Goal: Check status

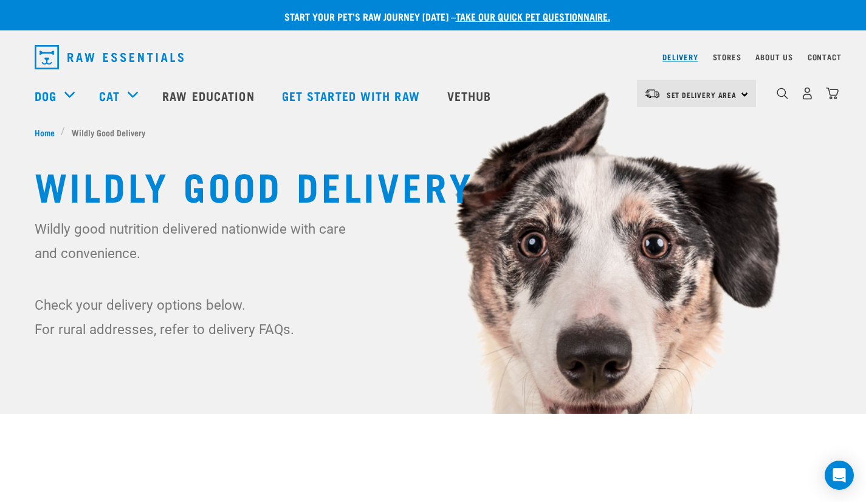
click at [675, 58] on link "Delivery" at bounding box center [680, 57] width 35 height 4
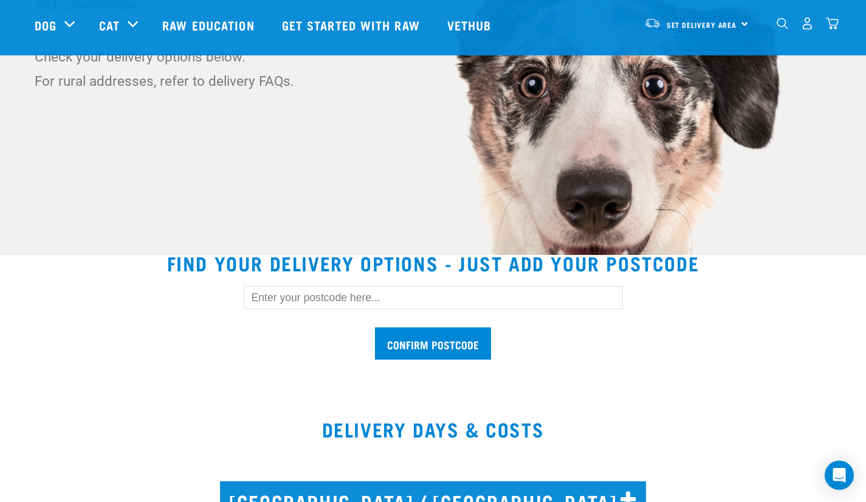
scroll to position [159, 0]
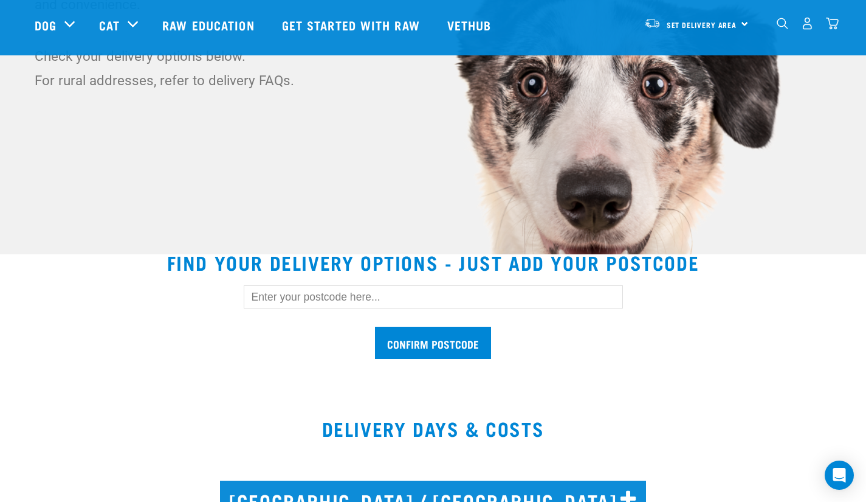
click at [372, 301] on input "text" at bounding box center [433, 296] width 379 height 23
type input "1050"
click at [405, 336] on input "Confirm postcode" at bounding box center [433, 342] width 116 height 32
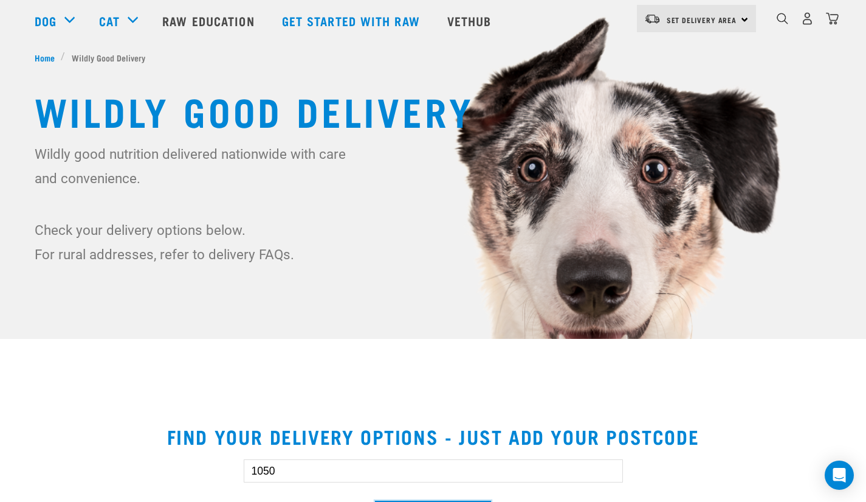
scroll to position [0, 0]
